Goal: Task Accomplishment & Management: Use online tool/utility

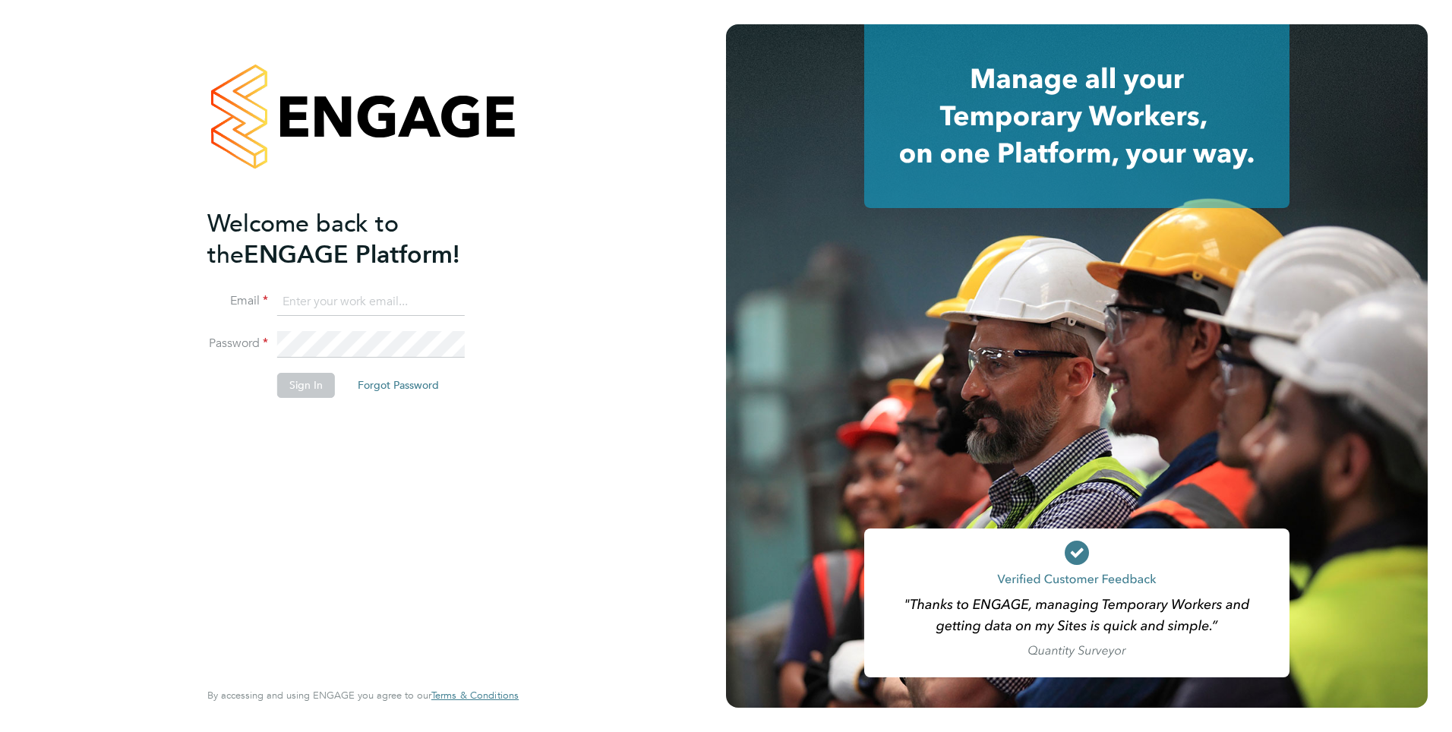
type input "[PERSON_NAME][EMAIL_ADDRESS][PERSON_NAME][DOMAIN_NAME]"
click at [312, 392] on button "Sign In" at bounding box center [306, 385] width 58 height 24
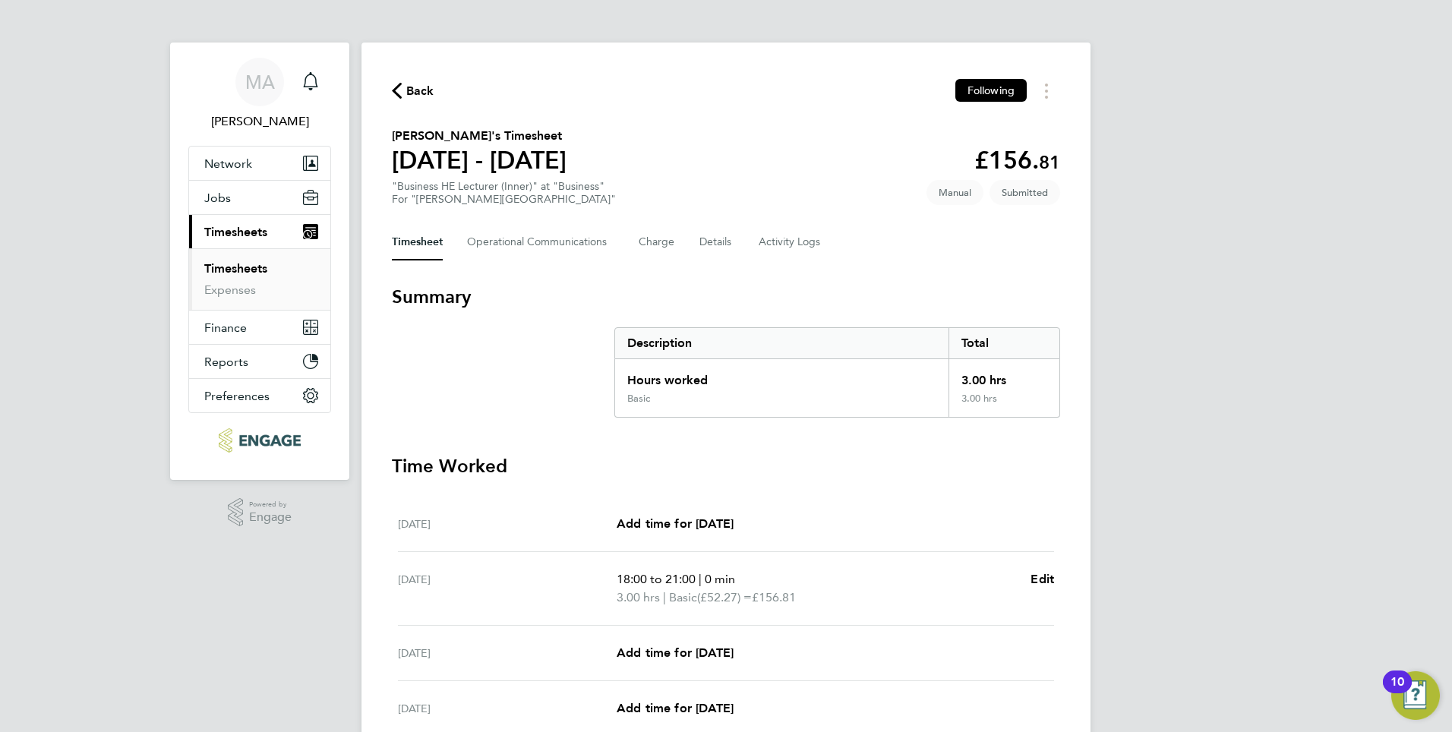
click at [241, 273] on link "Timesheets" at bounding box center [235, 268] width 63 height 14
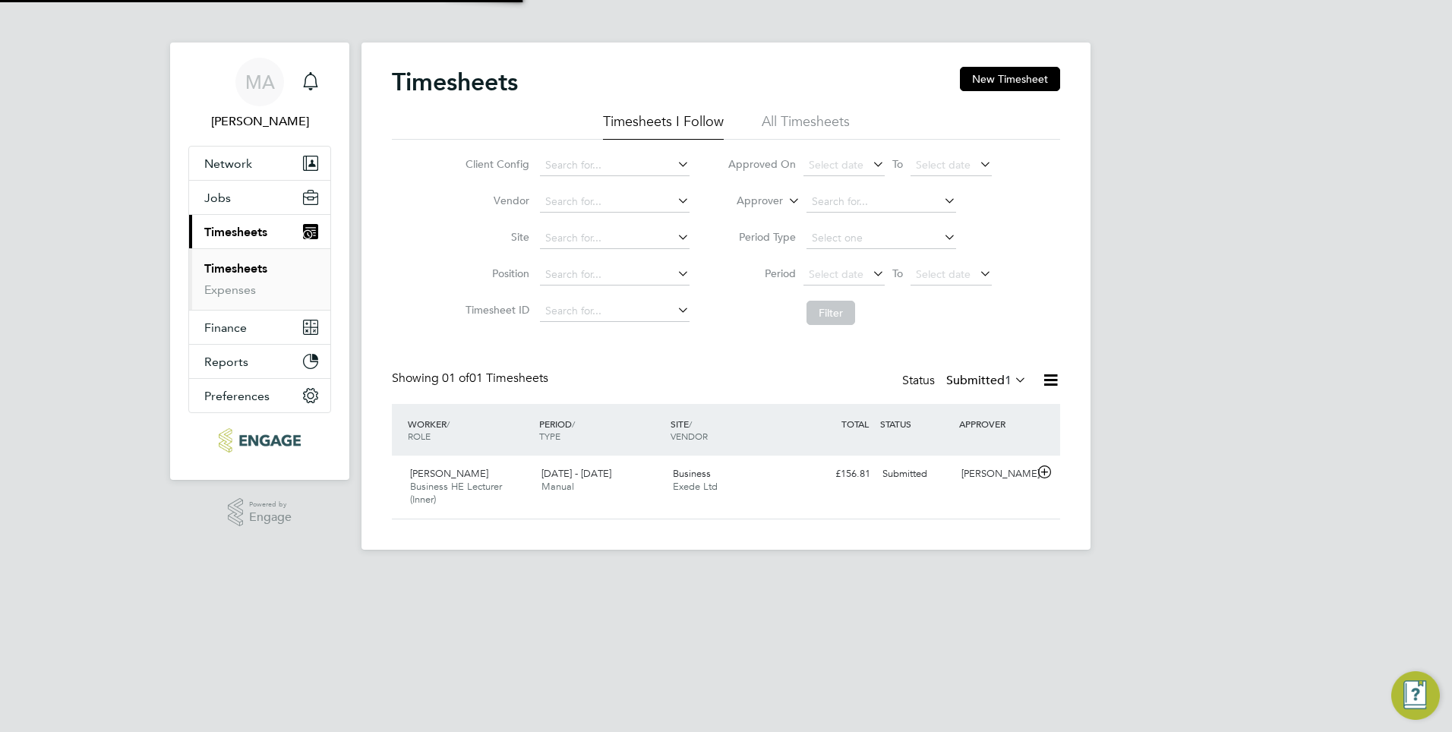
scroll to position [39, 132]
click at [469, 486] on span "Business HE Lecturer (Inner)" at bounding box center [456, 493] width 92 height 26
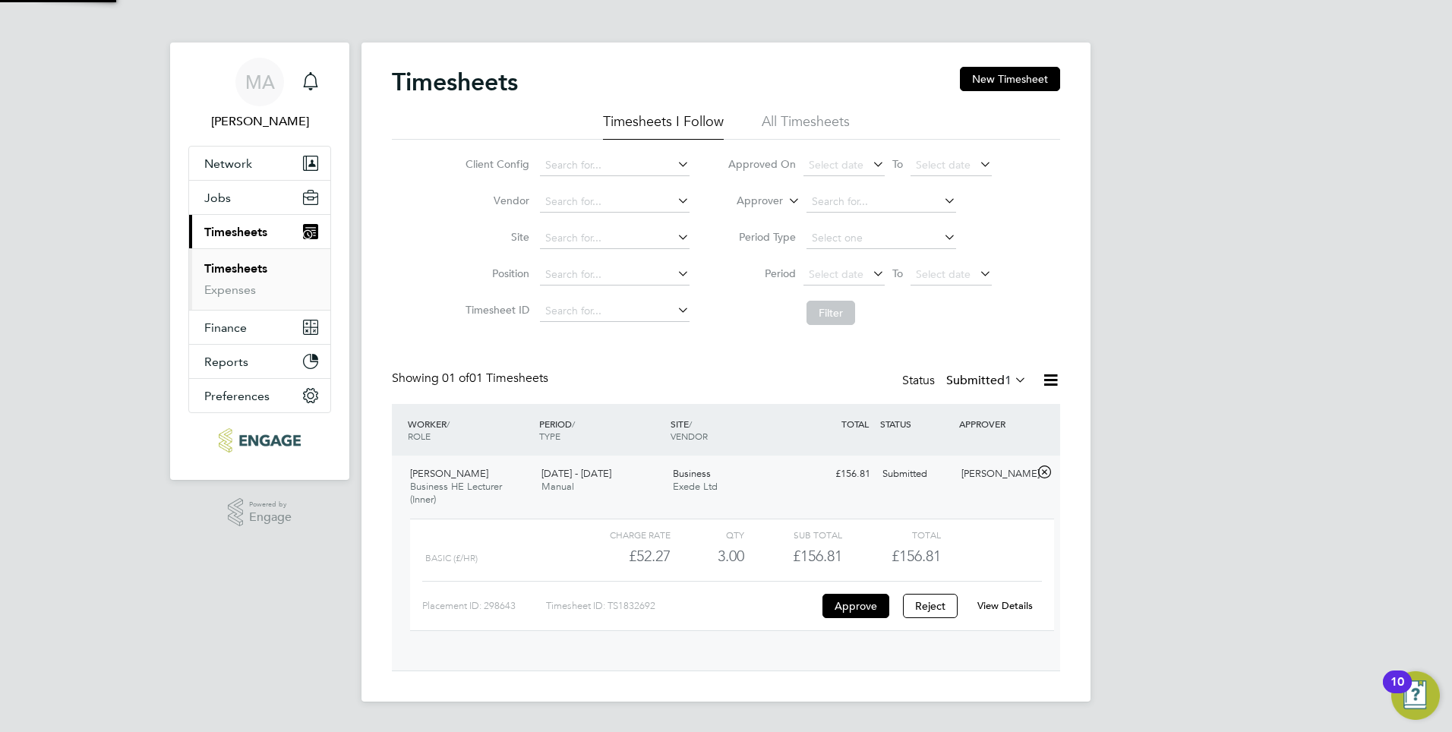
scroll to position [26, 148]
click at [859, 607] on button "Approve" at bounding box center [856, 606] width 67 height 24
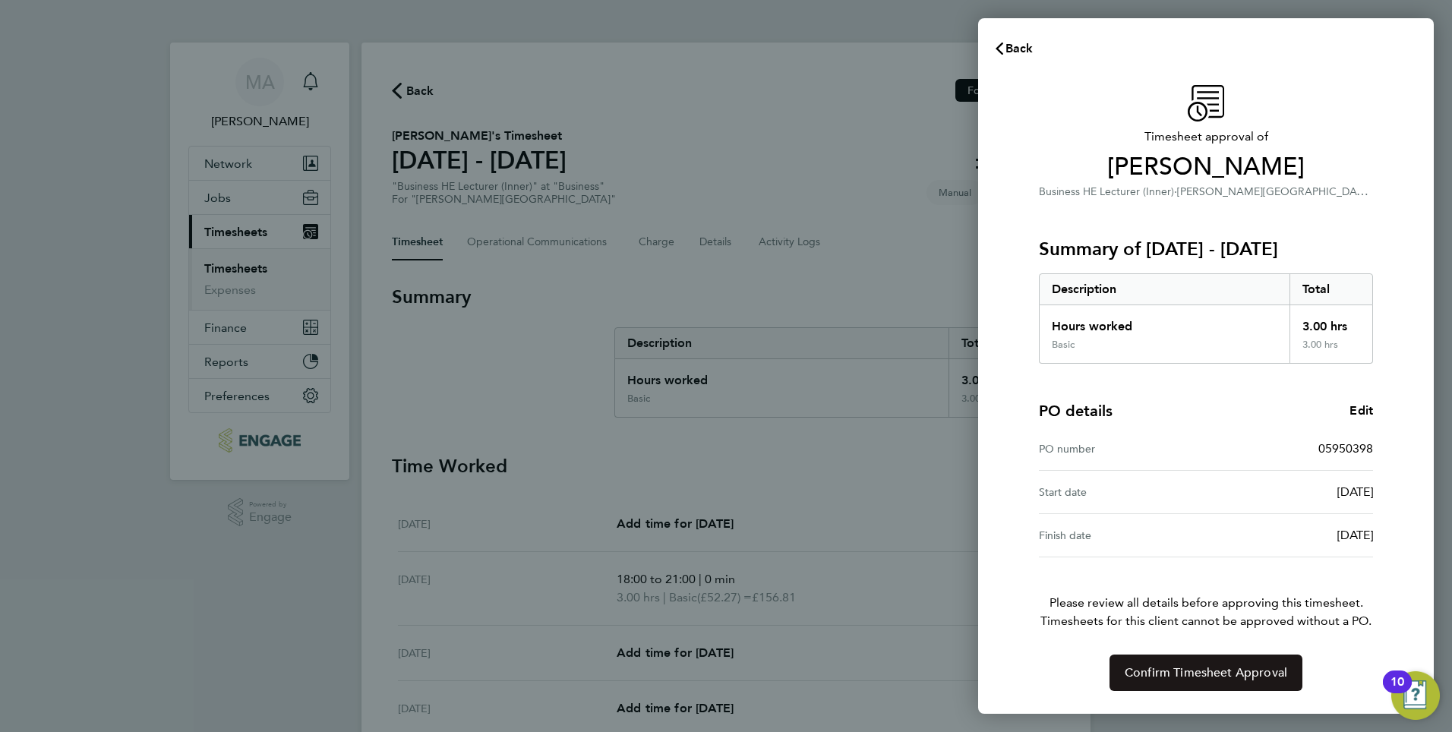
click at [1244, 671] on span "Confirm Timesheet Approval" at bounding box center [1206, 672] width 163 height 15
